Goal: Information Seeking & Learning: Learn about a topic

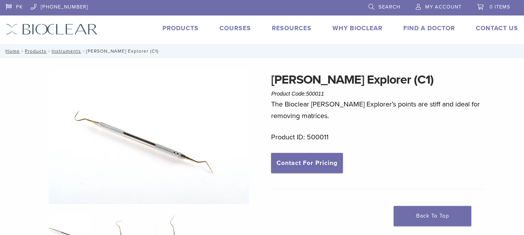
scroll to position [26, 0]
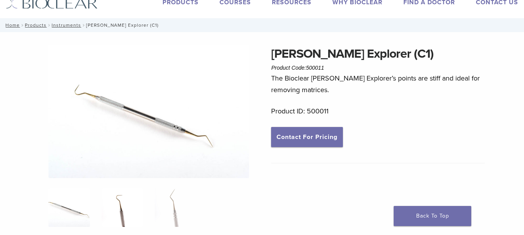
click at [134, 208] on img at bounding box center [122, 207] width 41 height 39
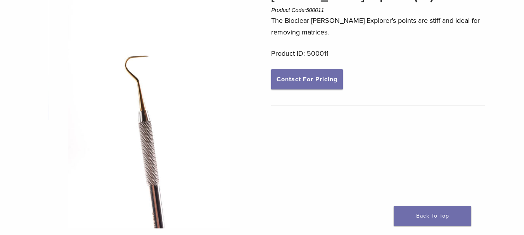
scroll to position [129, 0]
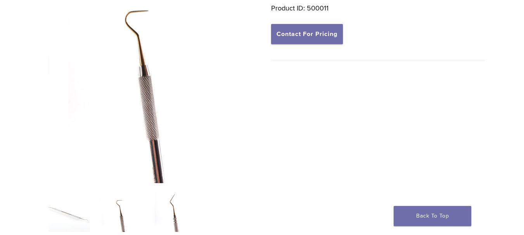
click at [176, 207] on img at bounding box center [175, 212] width 41 height 39
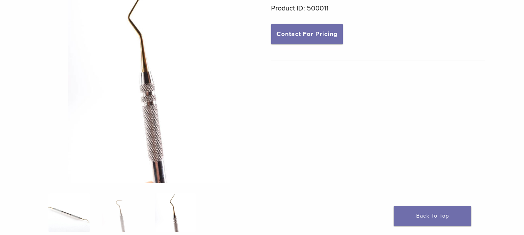
click at [83, 216] on img at bounding box center [68, 212] width 41 height 39
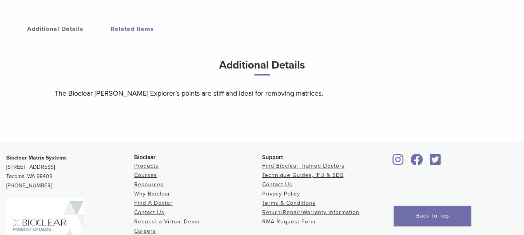
scroll to position [258, 0]
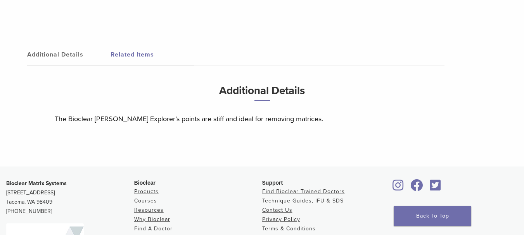
click at [69, 55] on link "Additional Details" at bounding box center [68, 55] width 83 height 22
click at [64, 50] on link "Additional Details" at bounding box center [68, 55] width 83 height 22
click at [134, 54] on link "Related Items" at bounding box center [151, 55] width 83 height 22
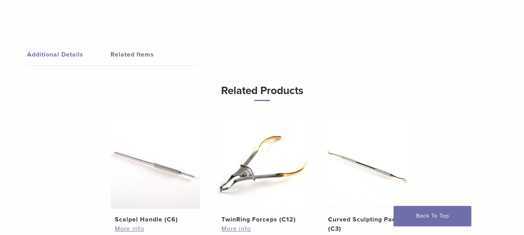
click at [55, 52] on link "Additional Details" at bounding box center [68, 55] width 83 height 22
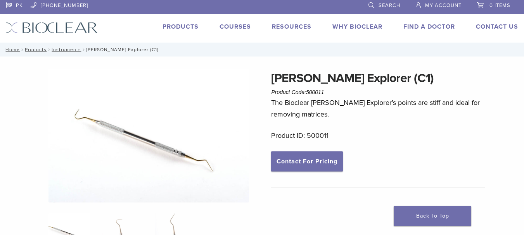
scroll to position [0, 0]
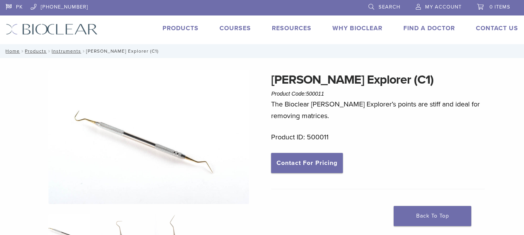
click at [173, 147] on img at bounding box center [148, 138] width 200 height 134
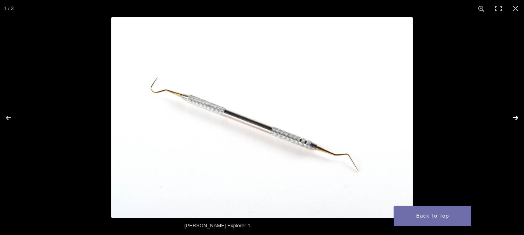
click at [511, 117] on button "Next (arrow right)" at bounding box center [509, 117] width 27 height 39
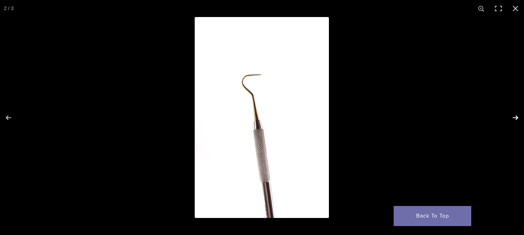
click at [511, 117] on button "Next (arrow right)" at bounding box center [509, 117] width 27 height 39
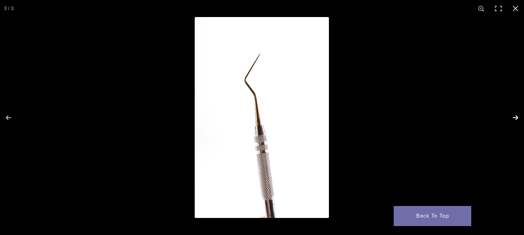
click at [511, 117] on button "Next (arrow right)" at bounding box center [509, 117] width 27 height 39
